Goal: Subscribe to service/newsletter

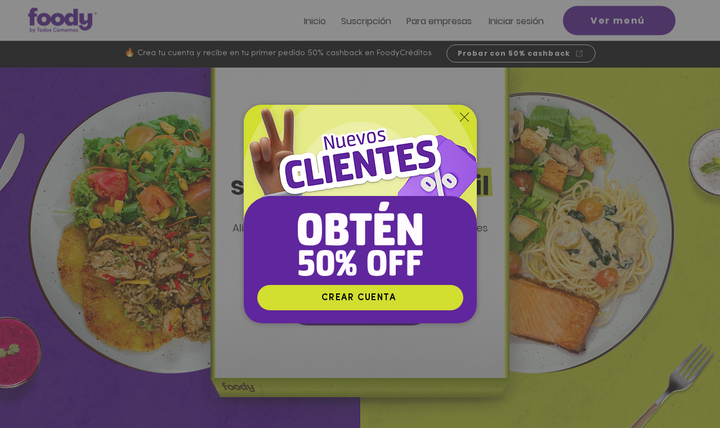
click at [464, 119] on icon "Volver al sitio" at bounding box center [464, 117] width 9 height 9
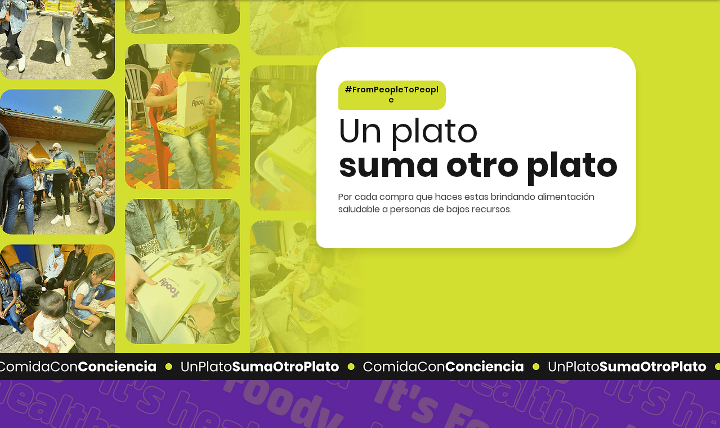
scroll to position [1914, 0]
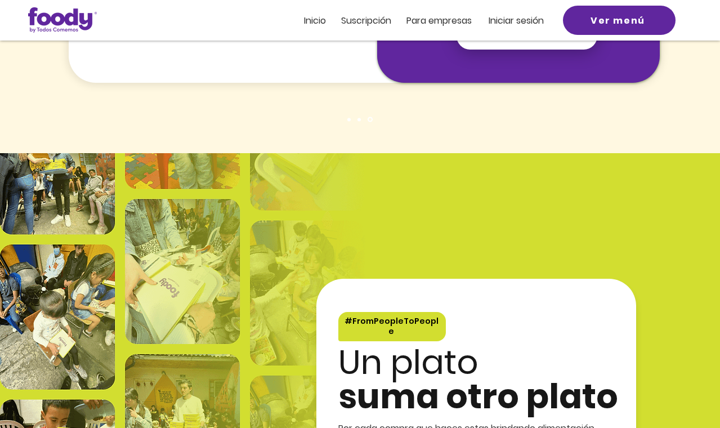
click at [365, 14] on span "Suscripción" at bounding box center [366, 20] width 50 height 13
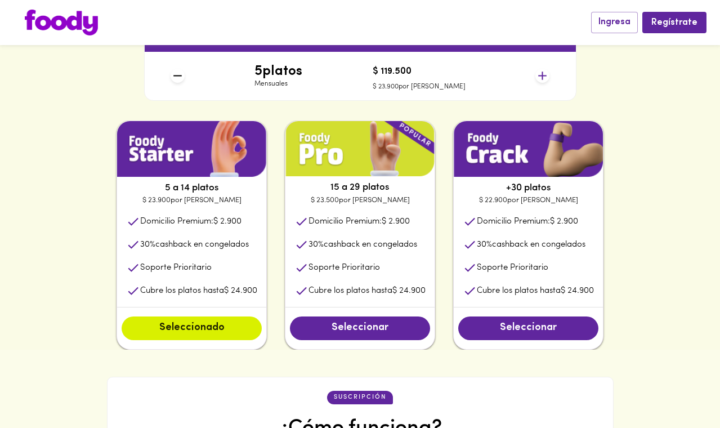
scroll to position [348, 0]
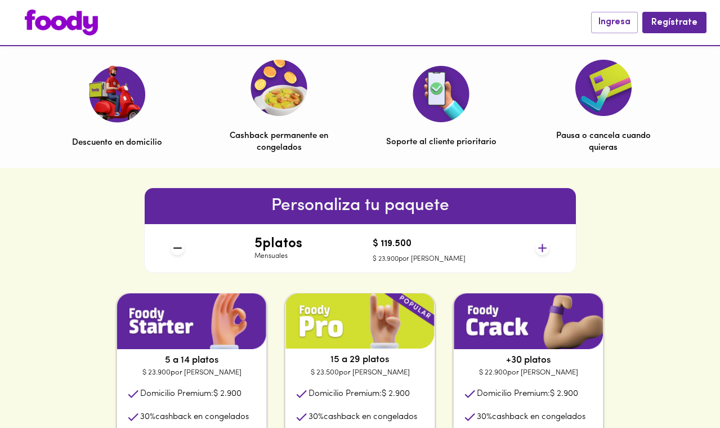
click at [546, 252] on icon at bounding box center [543, 248] width 14 height 14
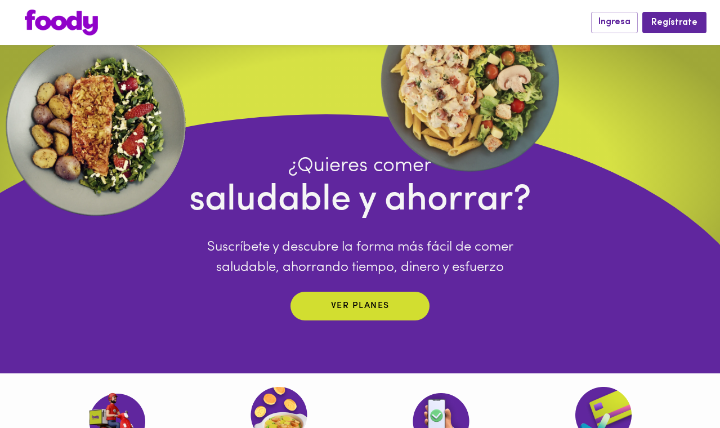
scroll to position [0, 0]
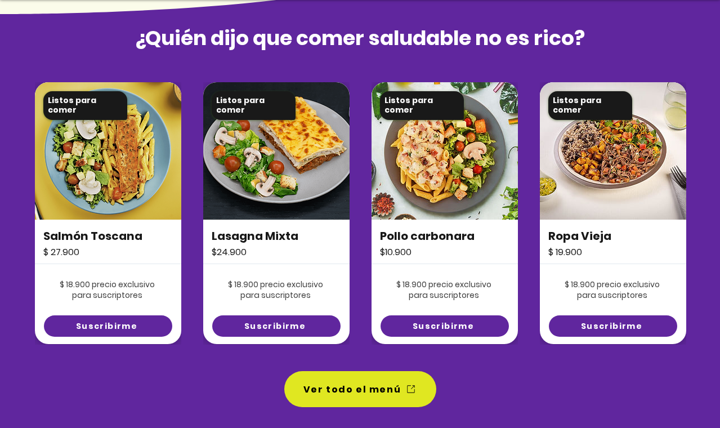
scroll to position [770, 0]
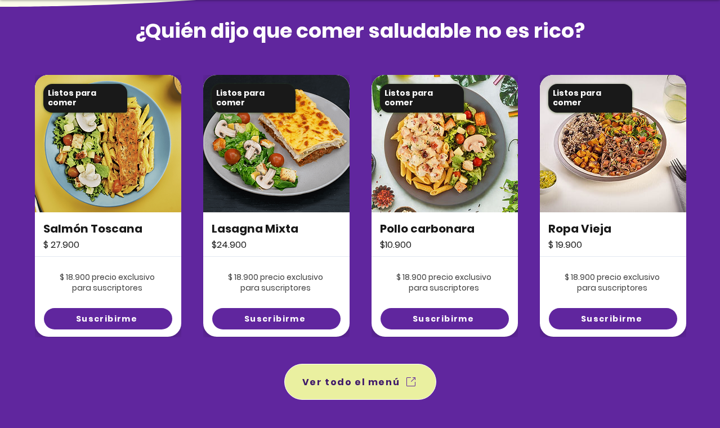
click at [381, 375] on span "Ver todo el menú" at bounding box center [351, 382] width 98 height 14
